Goal: Find specific page/section: Find specific page/section

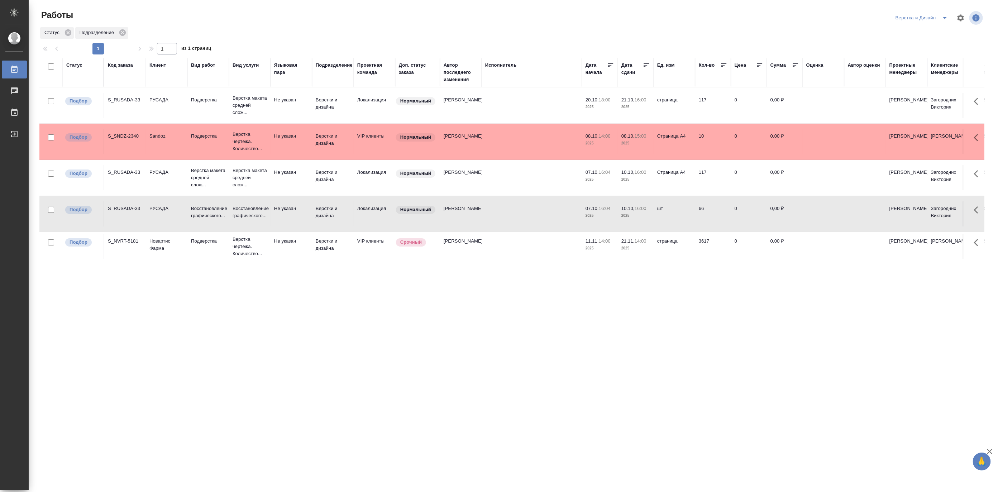
click at [940, 16] on span "split button" at bounding box center [945, 18] width 11 height 9
click at [919, 54] on li "[PERSON_NAME]" at bounding box center [926, 54] width 69 height 11
